Goal: Task Accomplishment & Management: Use online tool/utility

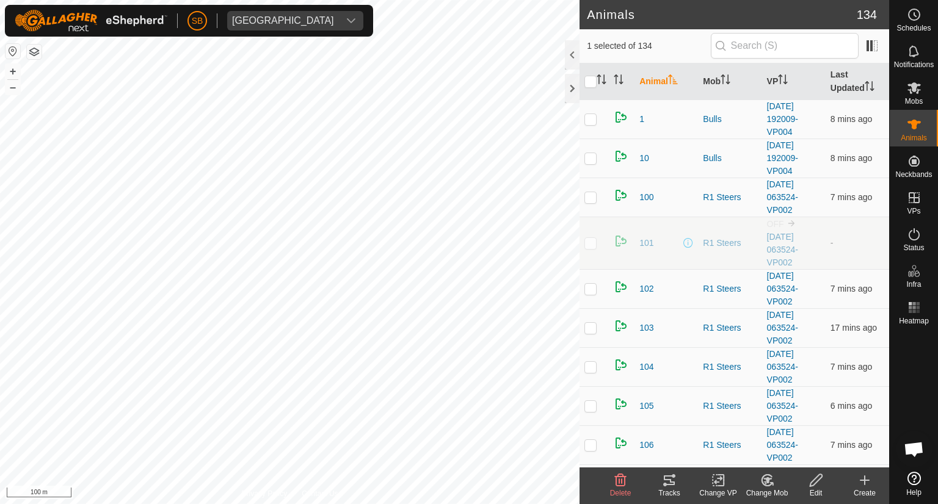
click at [669, 479] on icon at bounding box center [669, 481] width 11 height 10
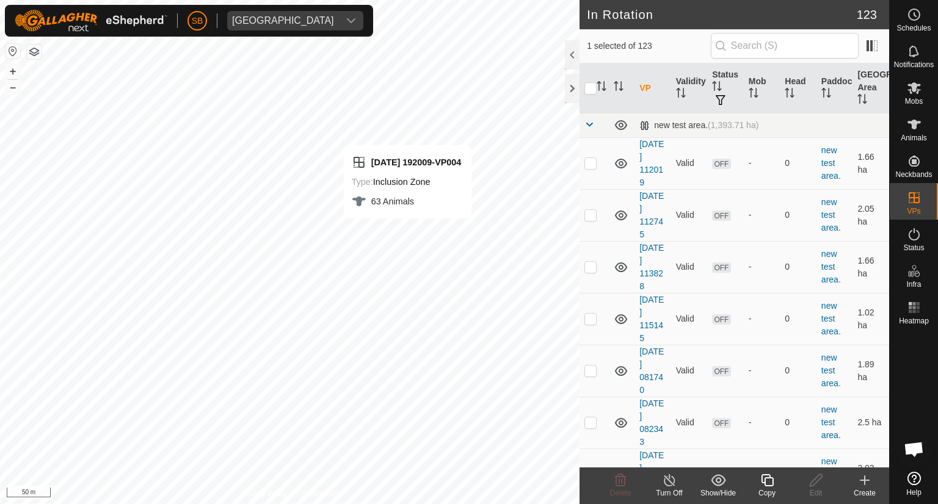
click at [766, 477] on icon at bounding box center [767, 480] width 12 height 12
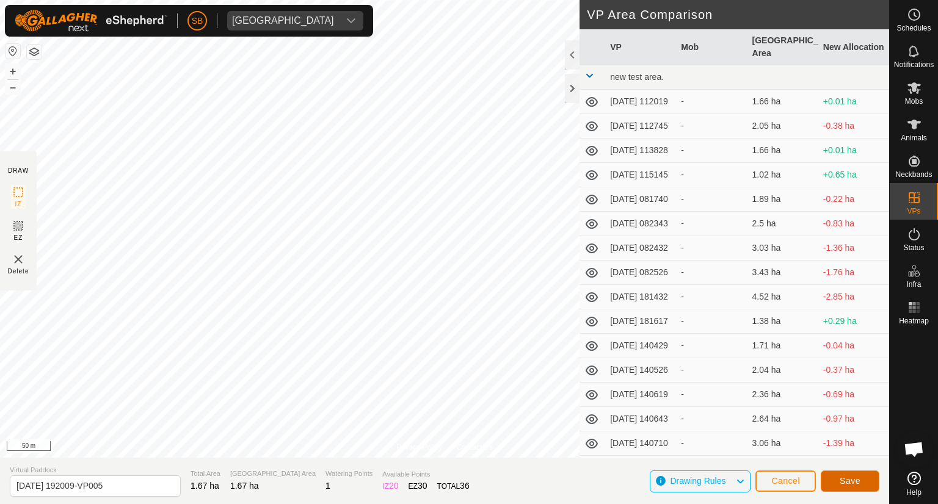
click at [847, 478] on span "Save" at bounding box center [850, 481] width 21 height 10
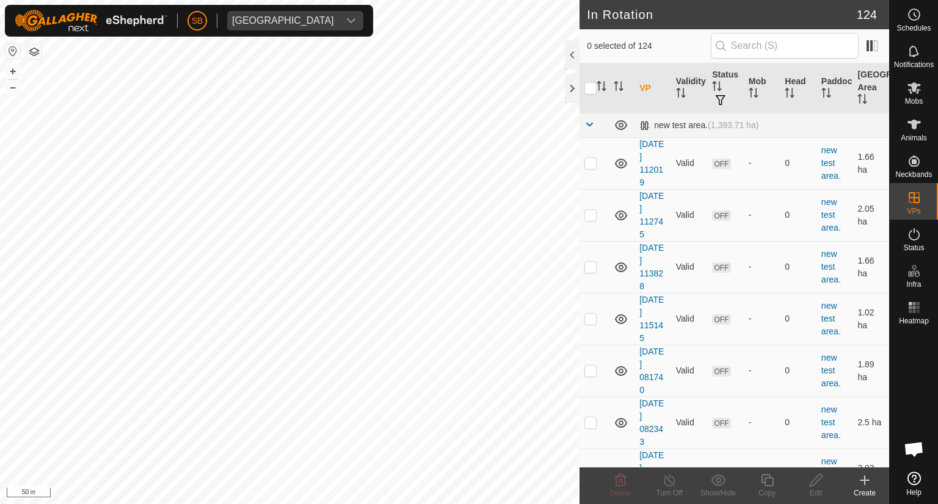
checkbox input "true"
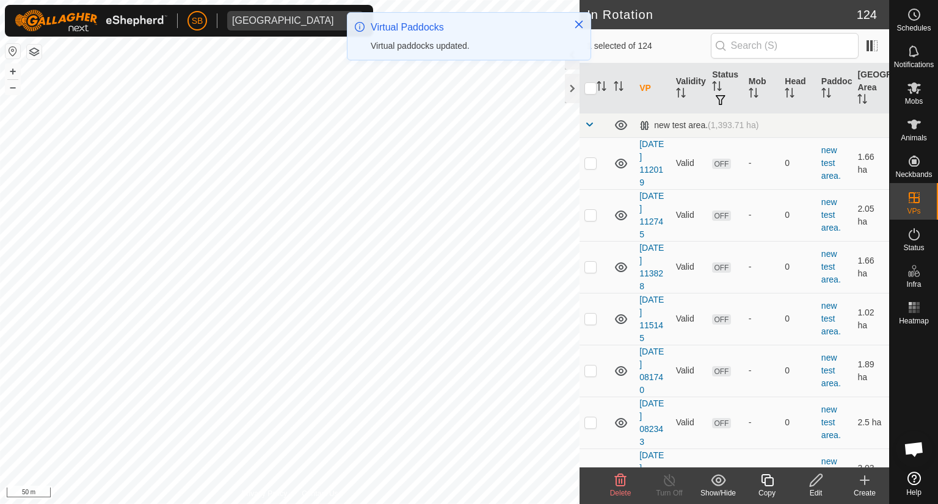
checkbox input "false"
checkbox input "true"
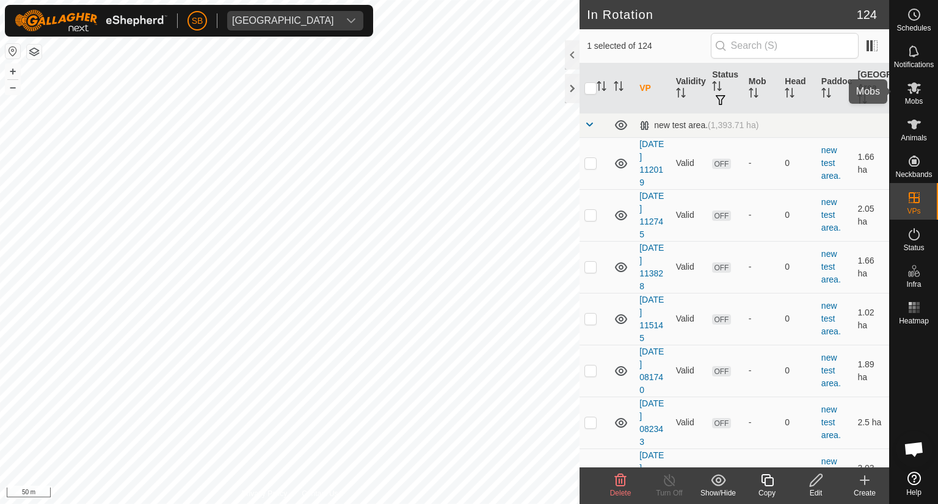
click at [912, 93] on icon at bounding box center [914, 88] width 15 height 15
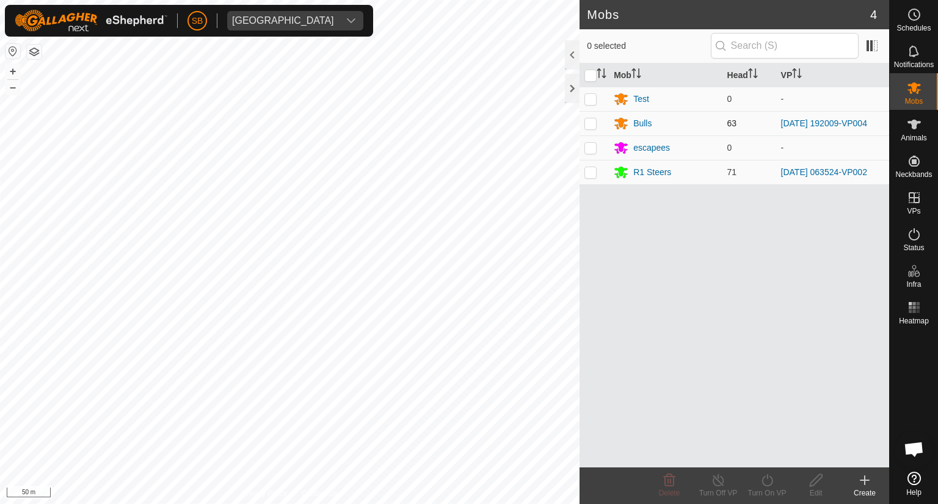
click at [595, 124] on p-checkbox at bounding box center [590, 123] width 12 height 10
checkbox input "true"
click at [765, 477] on icon at bounding box center [767, 480] width 15 height 15
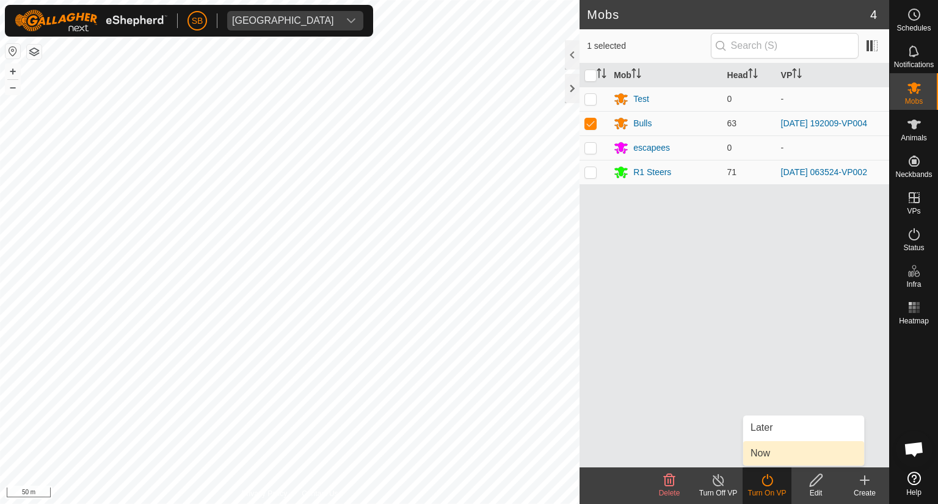
click at [771, 452] on link "Now" at bounding box center [803, 453] width 121 height 24
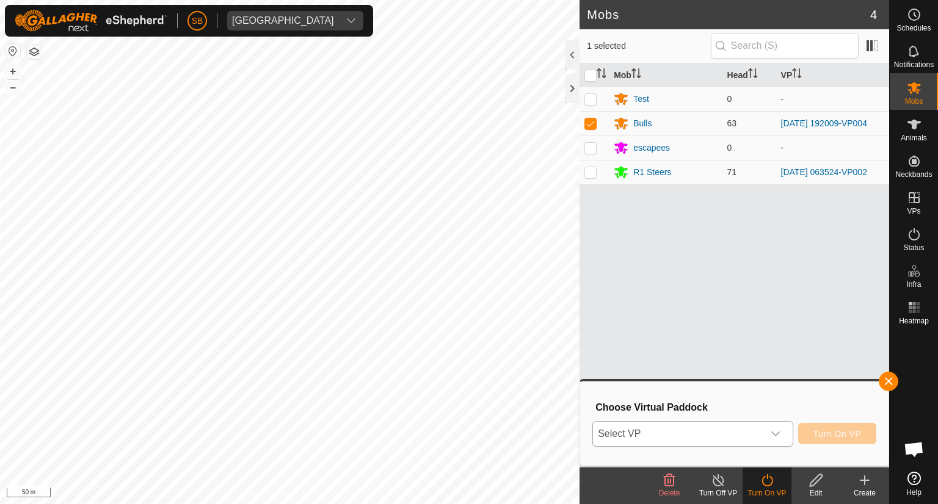
click at [772, 433] on icon "dropdown trigger" at bounding box center [776, 434] width 10 height 10
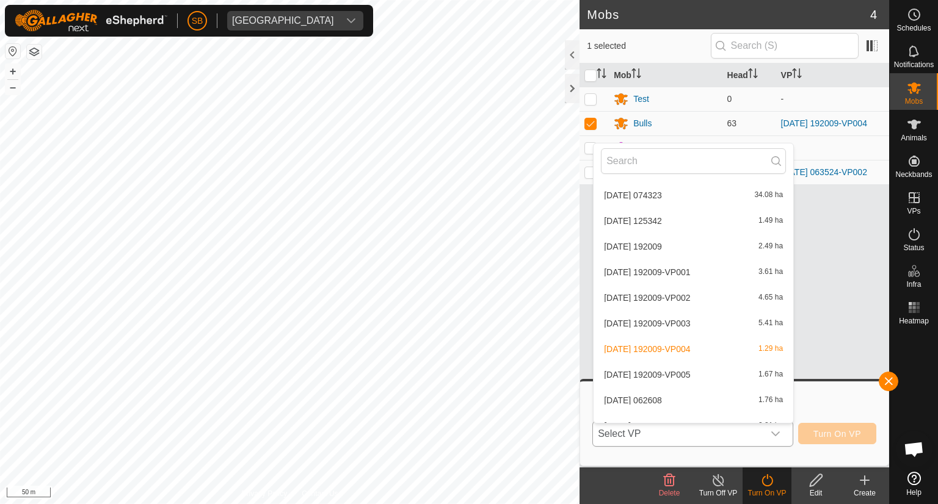
scroll to position [2963, 0]
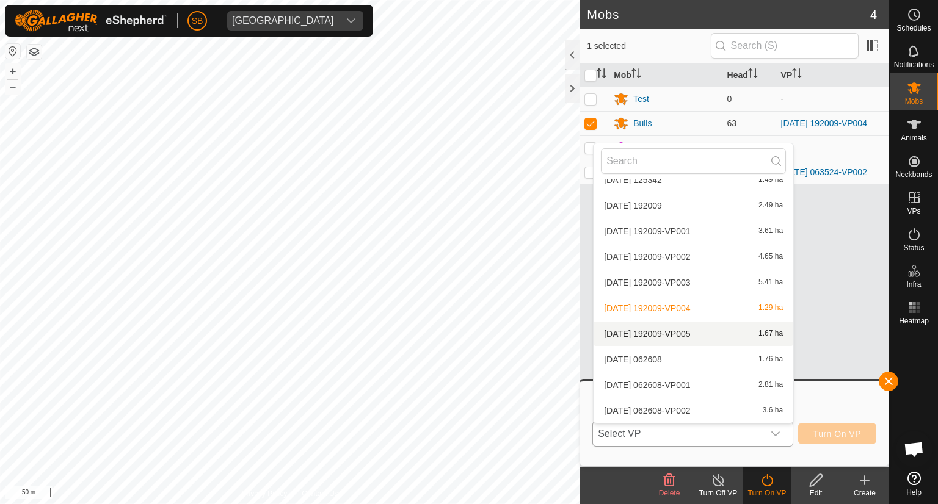
click at [670, 330] on li "[DATE] 192009-VP005 1.67 ha" at bounding box center [694, 334] width 200 height 24
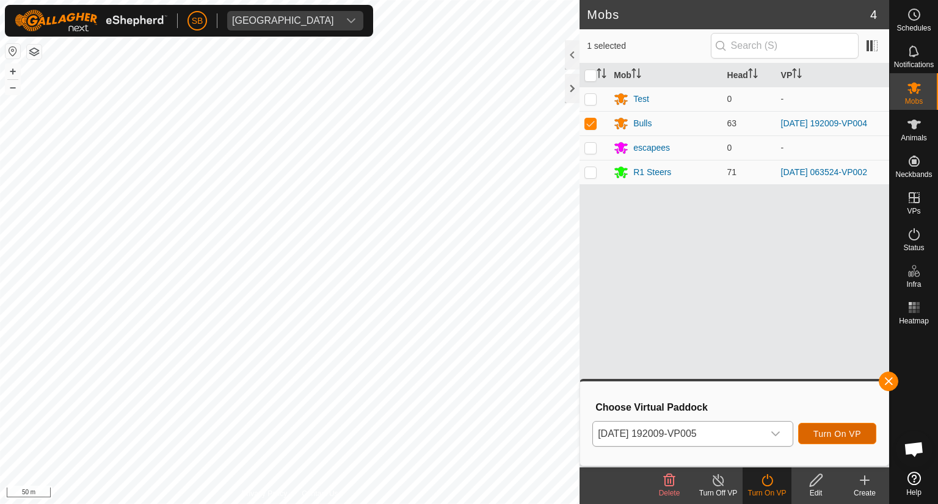
click at [843, 436] on span "Turn On VP" at bounding box center [837, 434] width 48 height 10
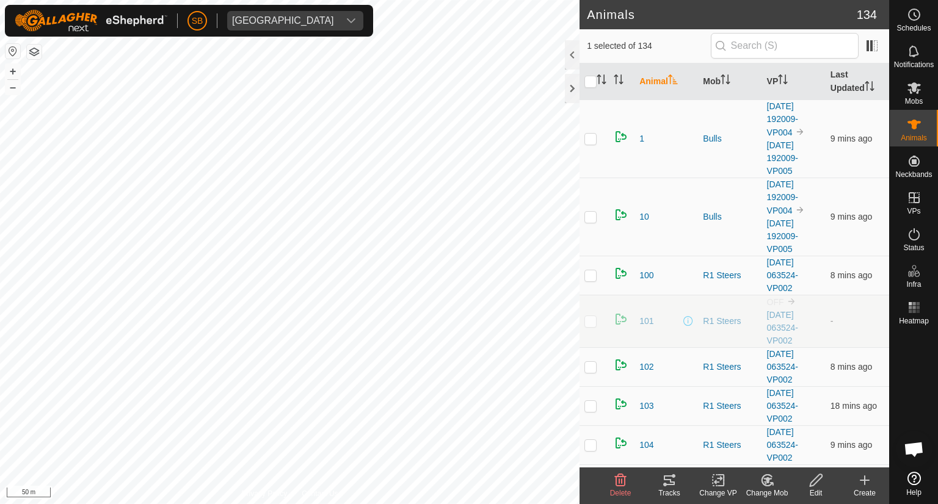
click at [670, 474] on icon at bounding box center [669, 480] width 15 height 15
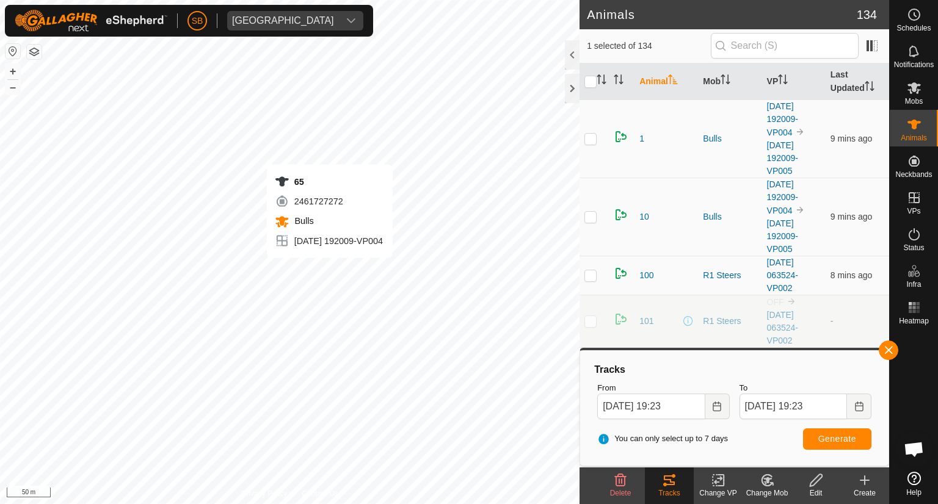
checkbox input "false"
checkbox input "true"
click at [830, 438] on span "Generate" at bounding box center [837, 439] width 38 height 10
click at [915, 96] on es-mob-svg-icon at bounding box center [914, 88] width 22 height 20
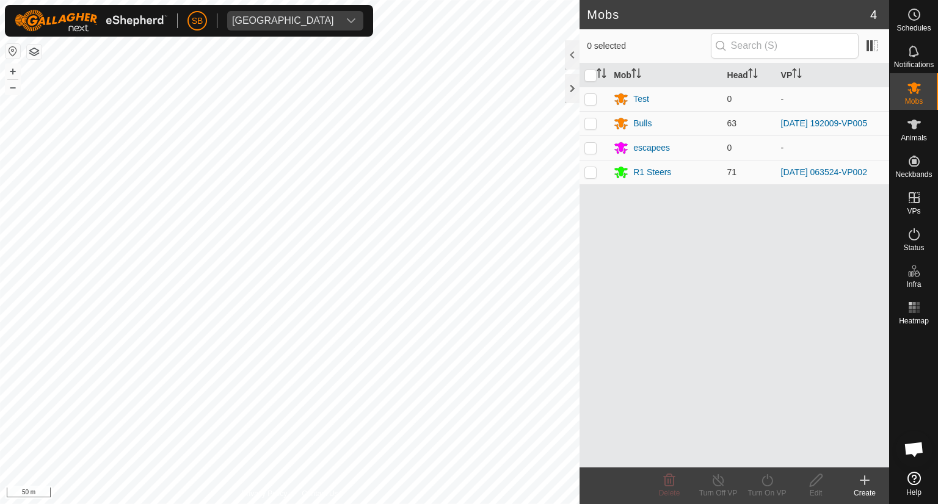
click at [227, 504] on html "SB Tangihanga station Schedules Notifications Mobs Animals Neckbands VPs Status…" at bounding box center [469, 252] width 938 height 504
click at [51, 504] on html "SB Tangihanga station Schedules Notifications Mobs Animals Neckbands VPs Status…" at bounding box center [469, 252] width 938 height 504
click at [171, 27] on div "SB Tangihanga station Schedules Notifications Mobs Animals Neckbands VPs Status…" at bounding box center [469, 252] width 938 height 504
